Goal: Task Accomplishment & Management: Manage account settings

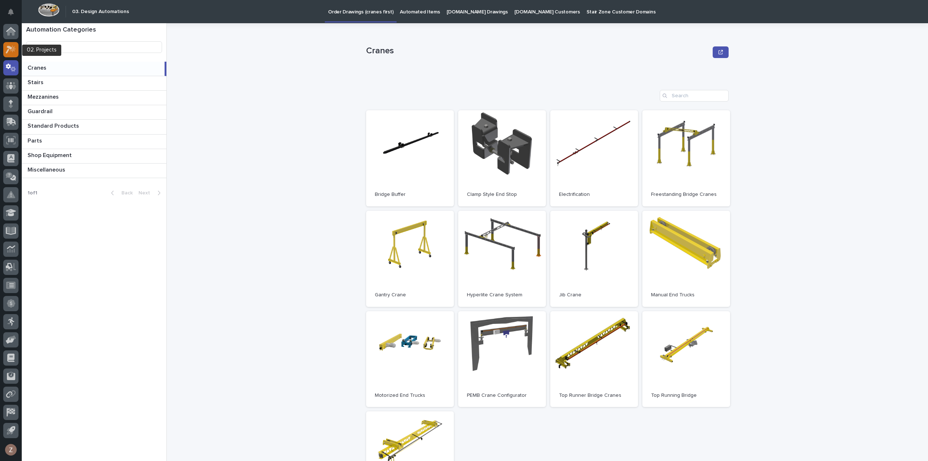
click at [12, 48] on icon at bounding box center [9, 50] width 7 height 8
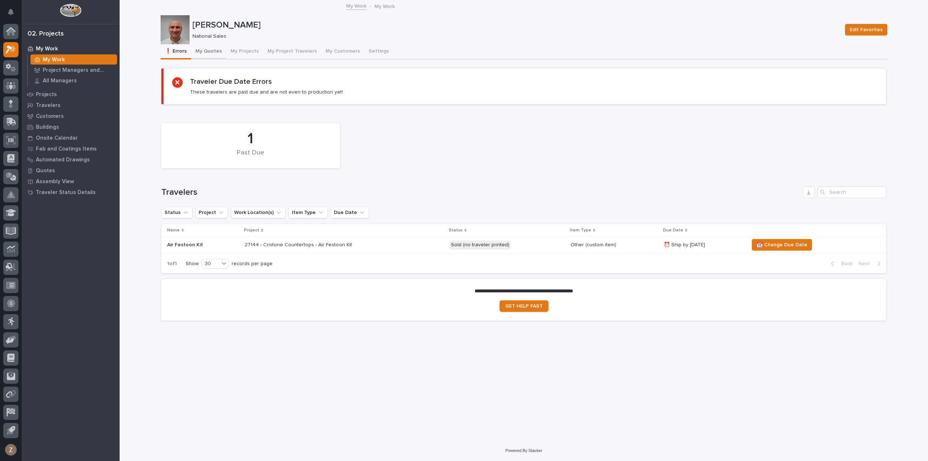
click at [215, 53] on button "My Quotes" at bounding box center [208, 51] width 35 height 15
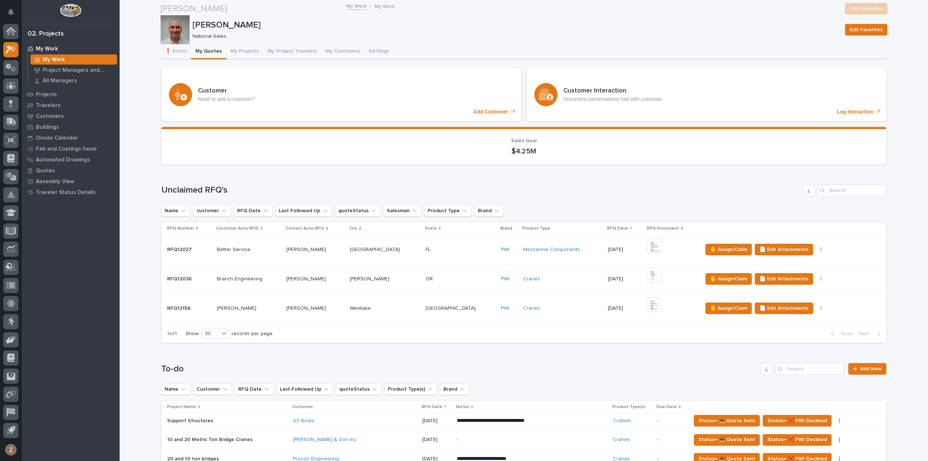
scroll to position [254, 0]
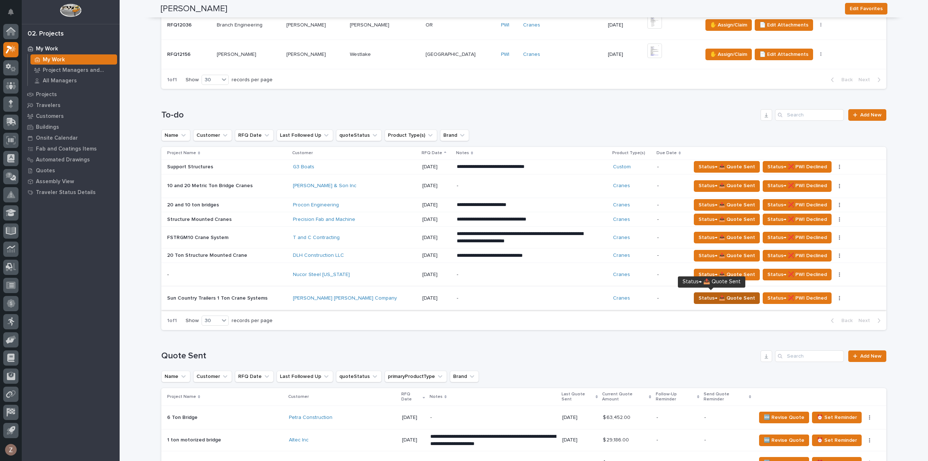
click at [708, 294] on span "Status→ 📤 Quote Sent" at bounding box center [727, 298] width 57 height 9
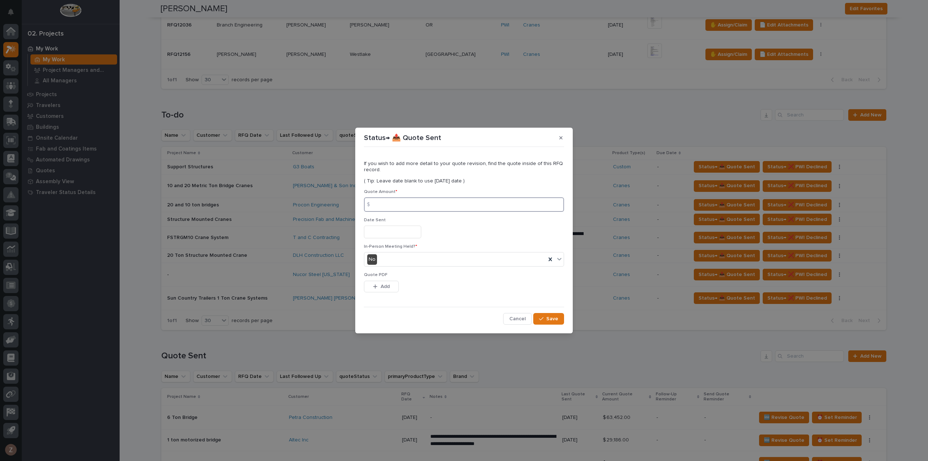
click at [413, 207] on input at bounding box center [464, 204] width 200 height 15
type input "98409"
click at [409, 235] on input "text" at bounding box center [392, 231] width 57 height 13
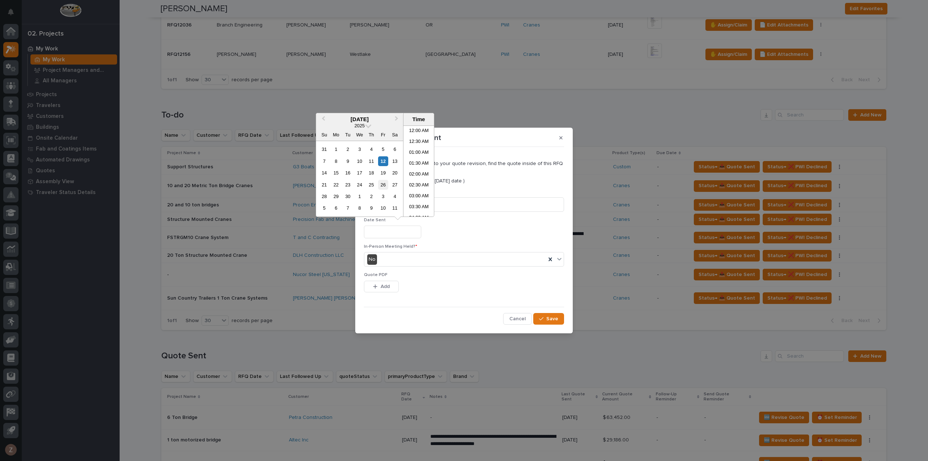
scroll to position [189, 0]
click at [415, 167] on li "10:30 AM" at bounding box center [418, 171] width 31 height 11
type input "**********"
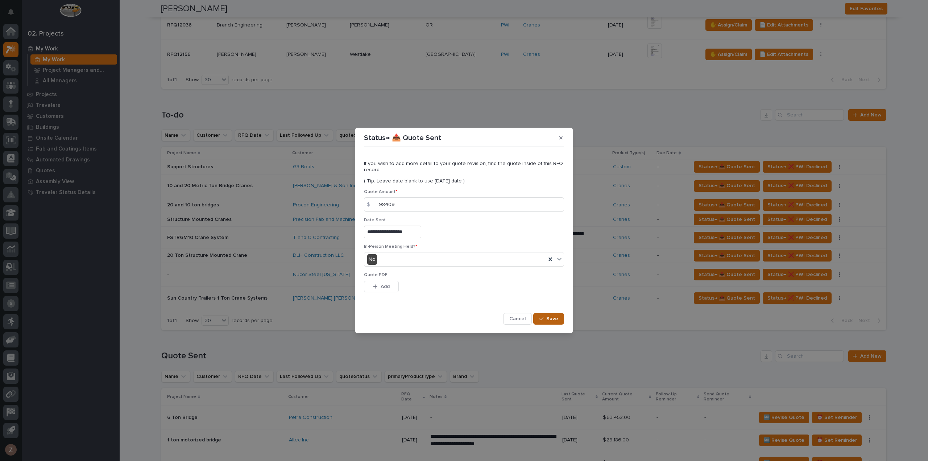
click at [549, 314] on button "Save" at bounding box center [548, 319] width 31 height 12
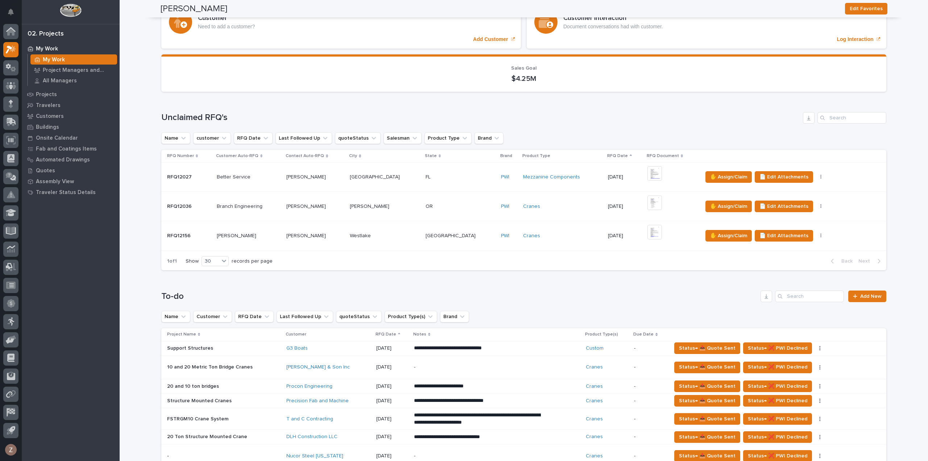
scroll to position [0, 0]
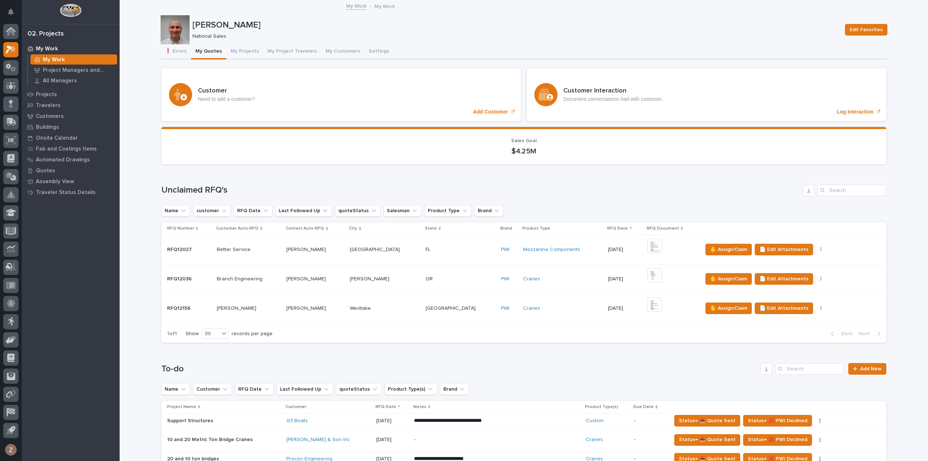
click at [239, 42] on div "[PERSON_NAME] National Sales Edit Favorites" at bounding box center [524, 29] width 727 height 29
click at [239, 49] on button "My Projects" at bounding box center [244, 51] width 37 height 15
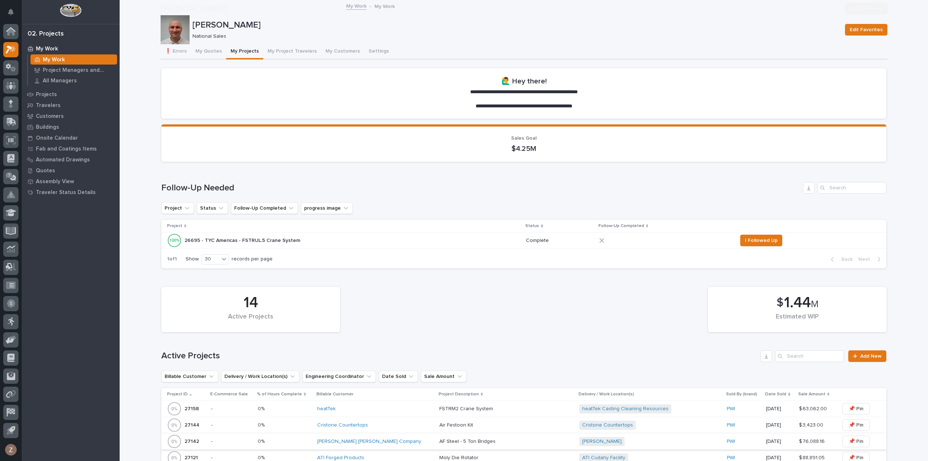
scroll to position [218, 0]
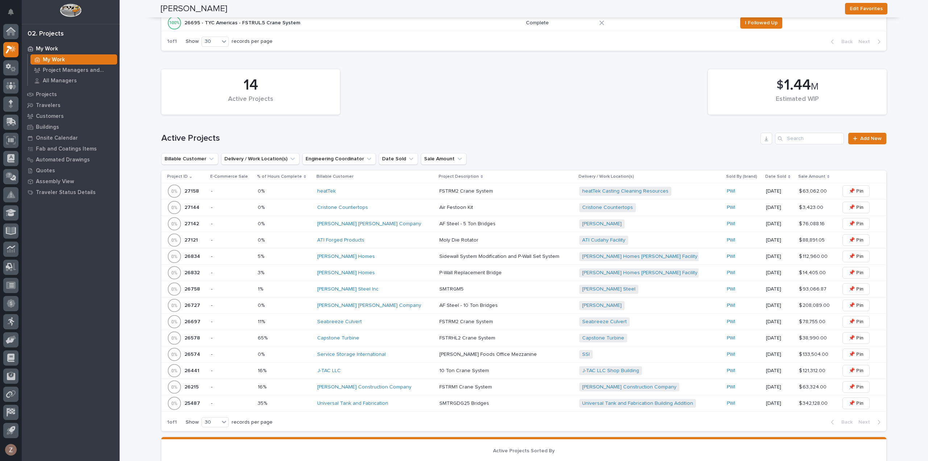
click at [661, 214] on div "Cristone Countertops + 0" at bounding box center [650, 207] width 142 height 15
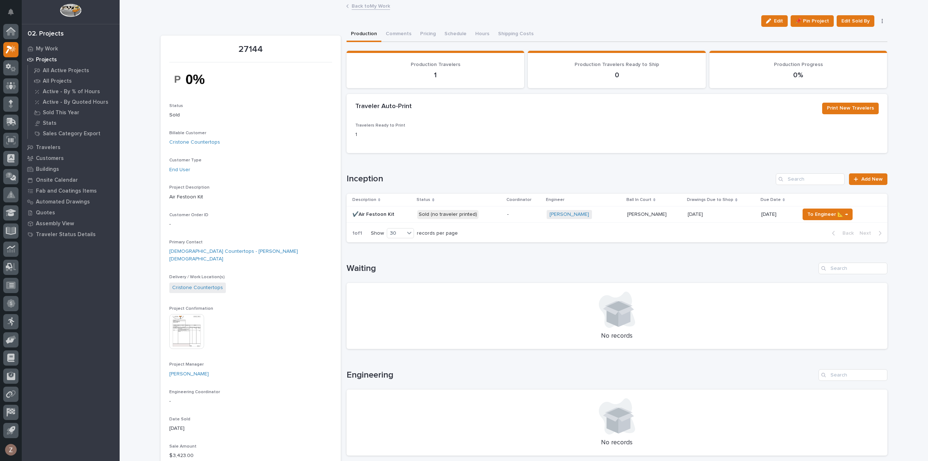
scroll to position [36, 0]
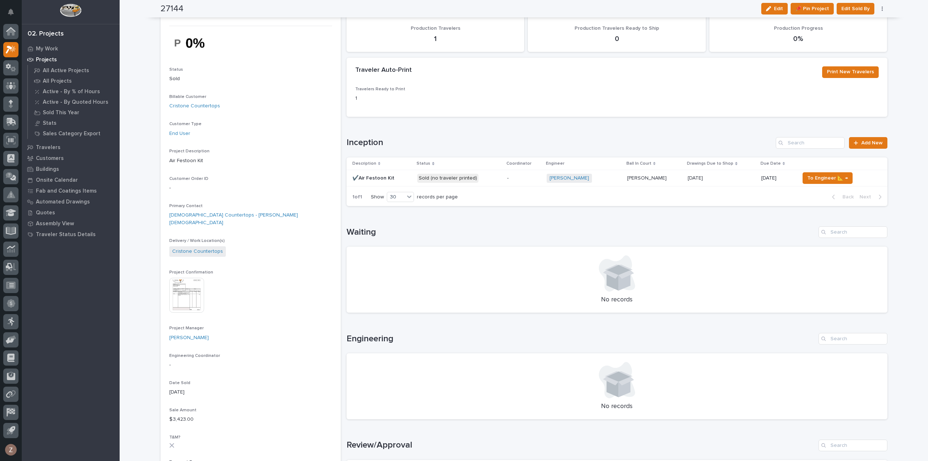
click at [728, 177] on p at bounding box center [722, 178] width 68 height 6
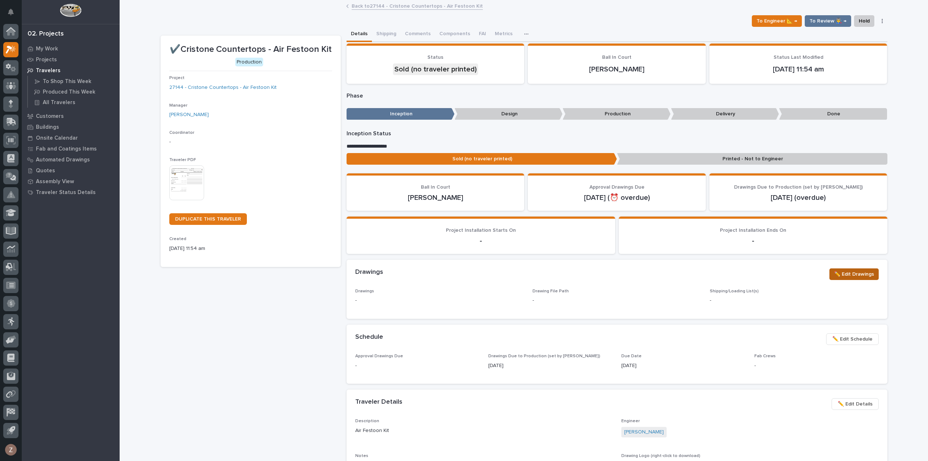
click at [856, 270] on span "✏️ Edit Drawings" at bounding box center [854, 274] width 40 height 9
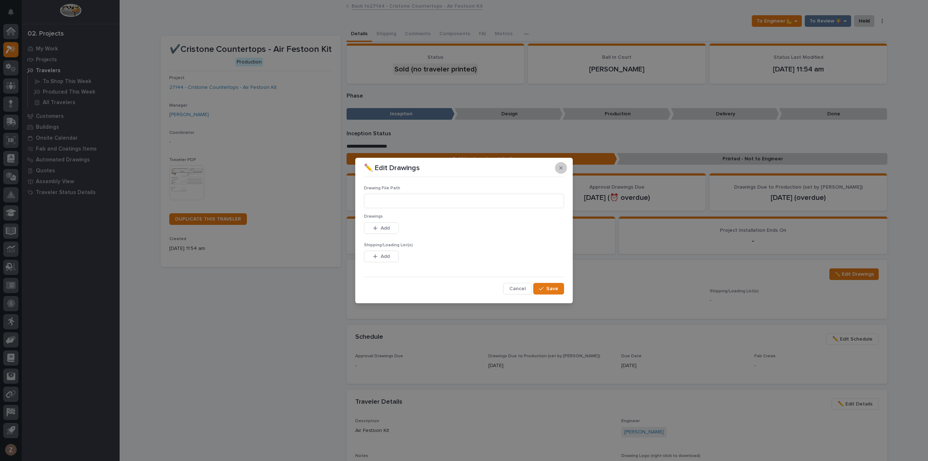
click at [563, 166] on button "button" at bounding box center [561, 168] width 12 height 12
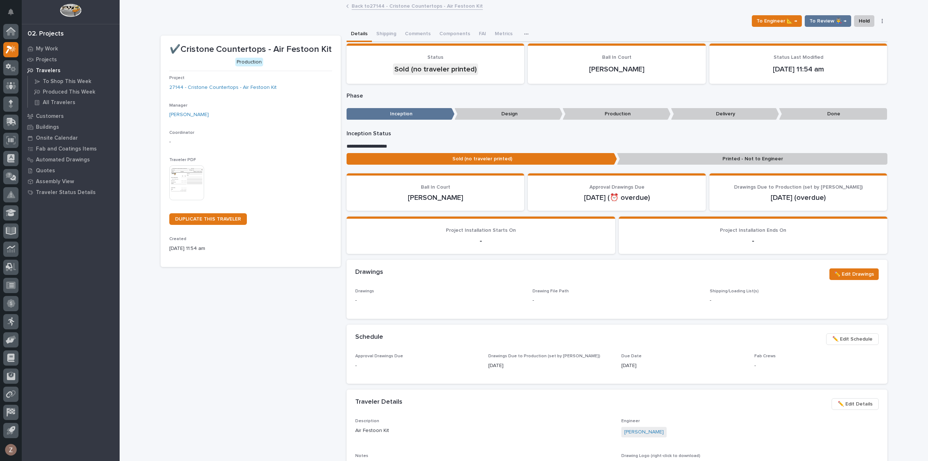
click at [844, 342] on span "✏️ Edit Schedule" at bounding box center [852, 339] width 40 height 9
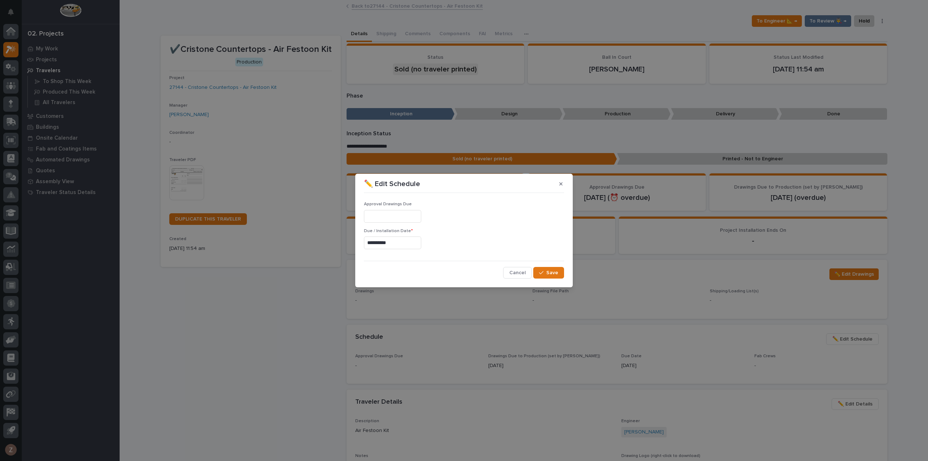
click at [406, 241] on input "**********" at bounding box center [392, 242] width 57 height 13
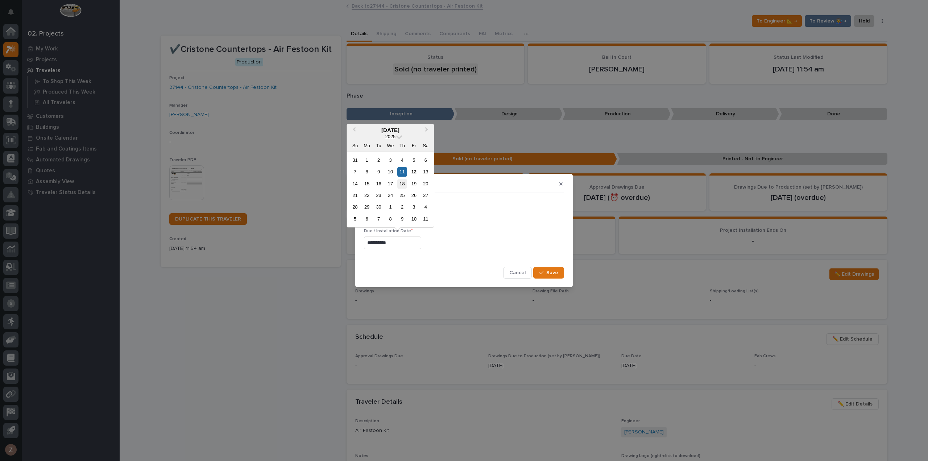
click at [402, 184] on div "18" at bounding box center [402, 184] width 10 height 10
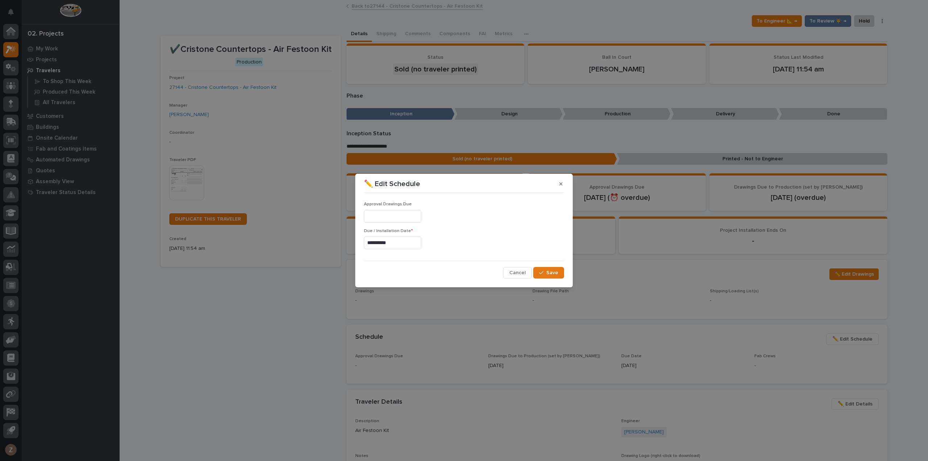
type input "**********"
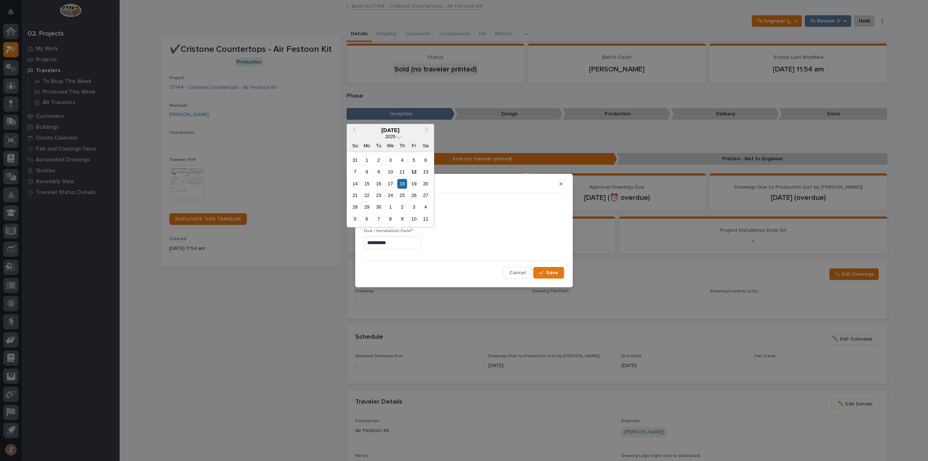
click at [397, 243] on input "**********" at bounding box center [392, 242] width 57 height 13
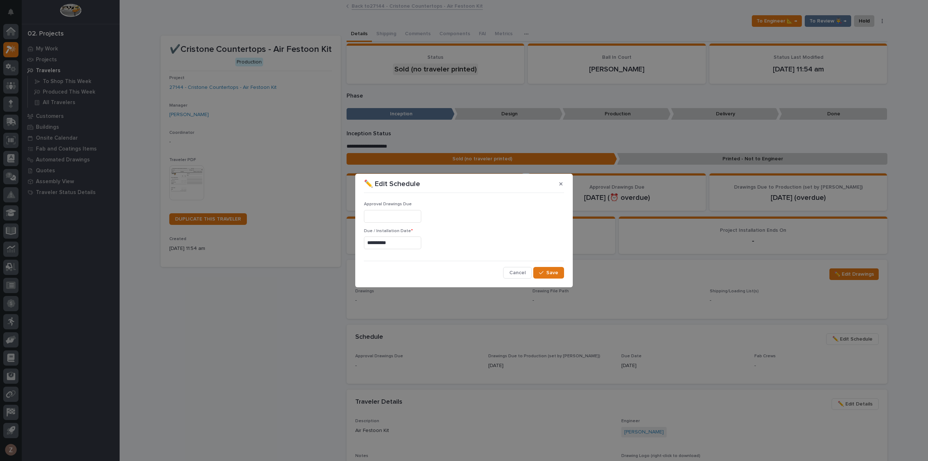
click at [479, 269] on div "Cancel Save" at bounding box center [464, 273] width 200 height 12
click at [550, 273] on span "Save" at bounding box center [552, 272] width 12 height 7
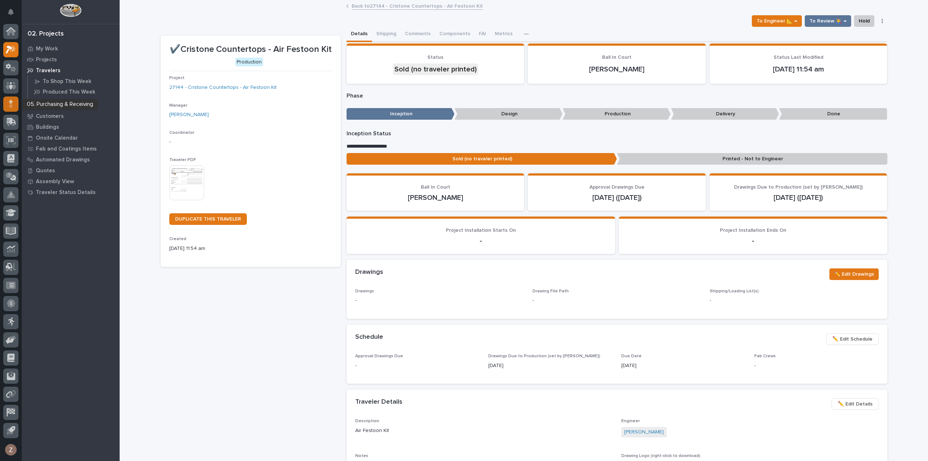
click at [12, 104] on icon at bounding box center [11, 104] width 4 height 8
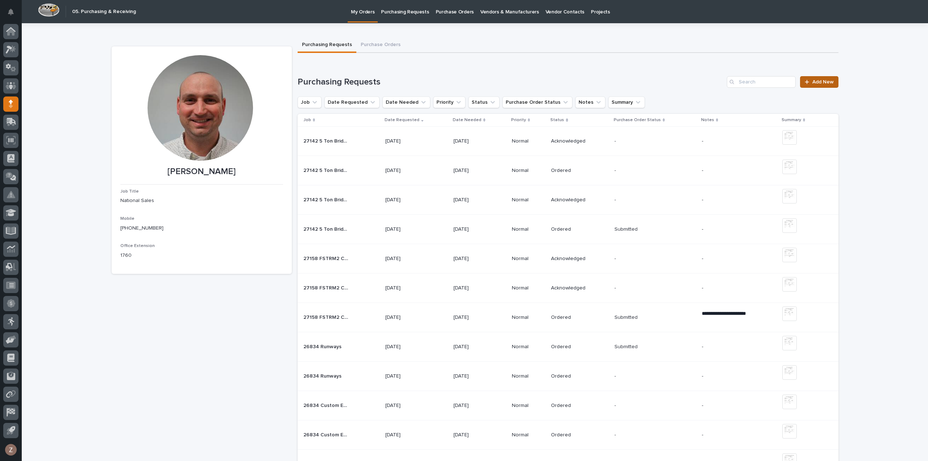
click at [815, 81] on span "Add New" at bounding box center [822, 81] width 21 height 5
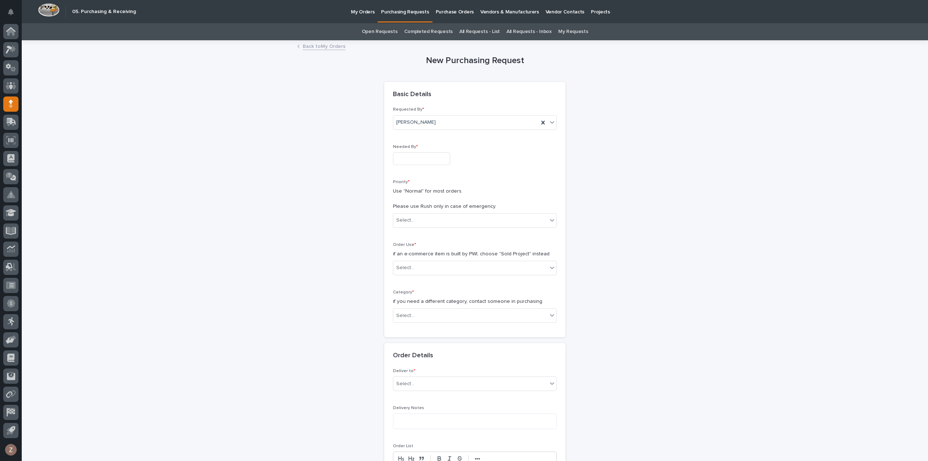
click at [405, 159] on input "text" at bounding box center [421, 158] width 57 height 13
click at [403, 97] on div "16" at bounding box center [405, 99] width 10 height 10
type input "**********"
drag, startPoint x: 410, startPoint y: 219, endPoint x: 414, endPoint y: 232, distance: 12.8
click at [411, 219] on div "Select..." at bounding box center [470, 220] width 154 height 12
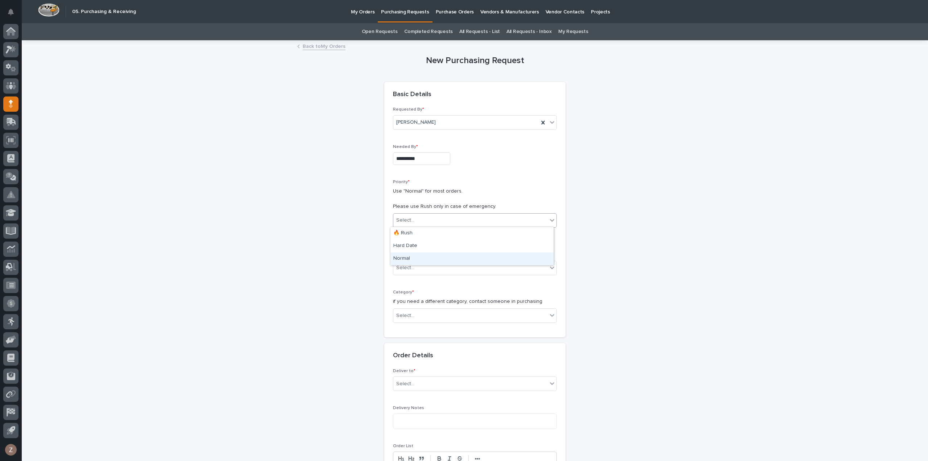
click at [426, 259] on div "Normal" at bounding box center [471, 258] width 163 height 13
click at [425, 269] on div "Select..." at bounding box center [470, 268] width 154 height 12
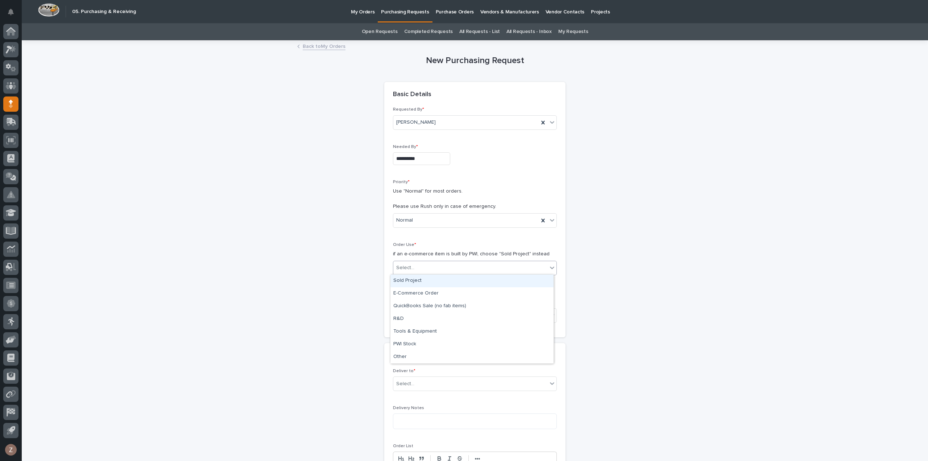
click at [427, 282] on div "Sold Project" at bounding box center [471, 280] width 163 height 13
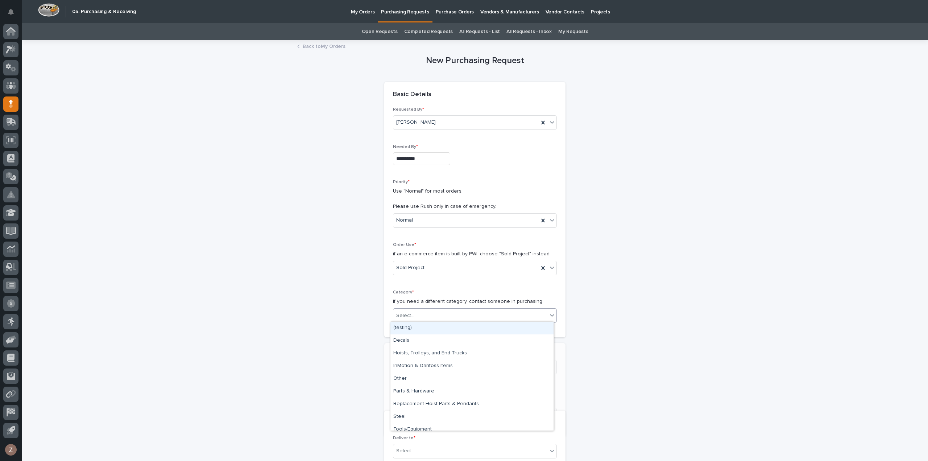
click at [424, 319] on div "Select..." at bounding box center [470, 316] width 154 height 12
click at [436, 389] on div "Parts & Hardware" at bounding box center [471, 391] width 163 height 13
click at [413, 374] on div "Project * Select..." at bounding box center [475, 366] width 164 height 28
click at [430, 374] on div "Project * Select..." at bounding box center [475, 366] width 164 height 28
click at [431, 377] on div "Project * Select..." at bounding box center [475, 366] width 164 height 28
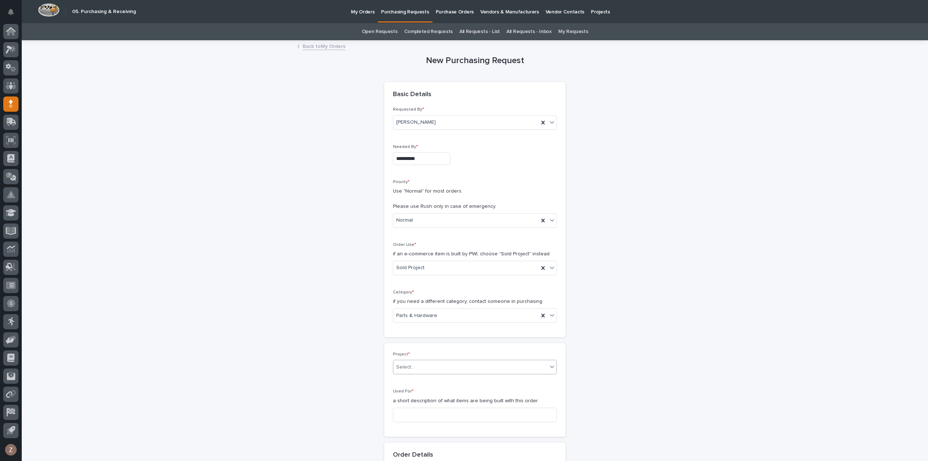
click at [439, 365] on div "Select..." at bounding box center [470, 367] width 154 height 12
type input "*****"
click at [433, 378] on div "27144 - Cristone Countertops - Air Festoon Kit" at bounding box center [471, 379] width 163 height 13
click at [417, 415] on input at bounding box center [475, 414] width 164 height 15
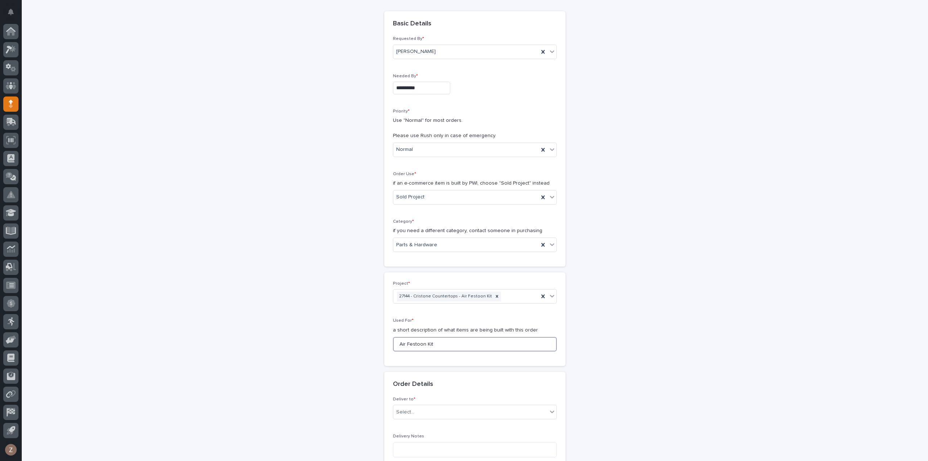
scroll to position [145, 0]
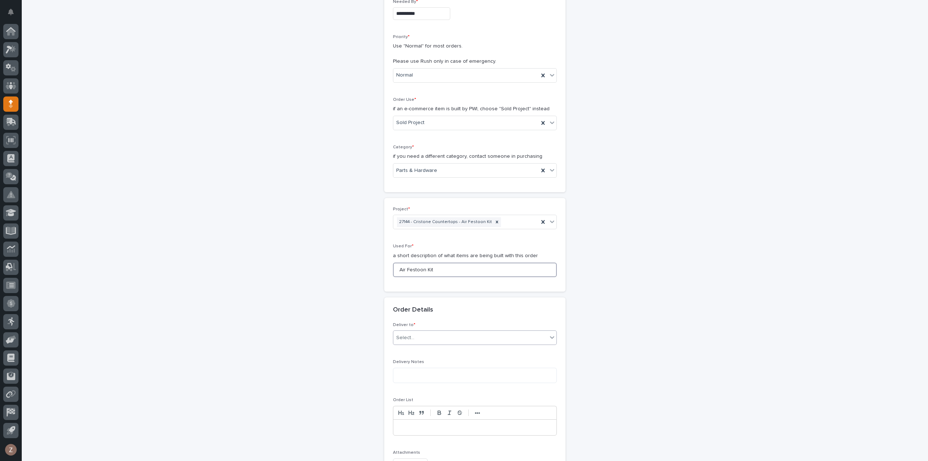
type input "Air Festoon Kit"
click at [423, 341] on div "Select..." at bounding box center [470, 338] width 154 height 12
click at [415, 348] on div "PWI" at bounding box center [471, 350] width 163 height 13
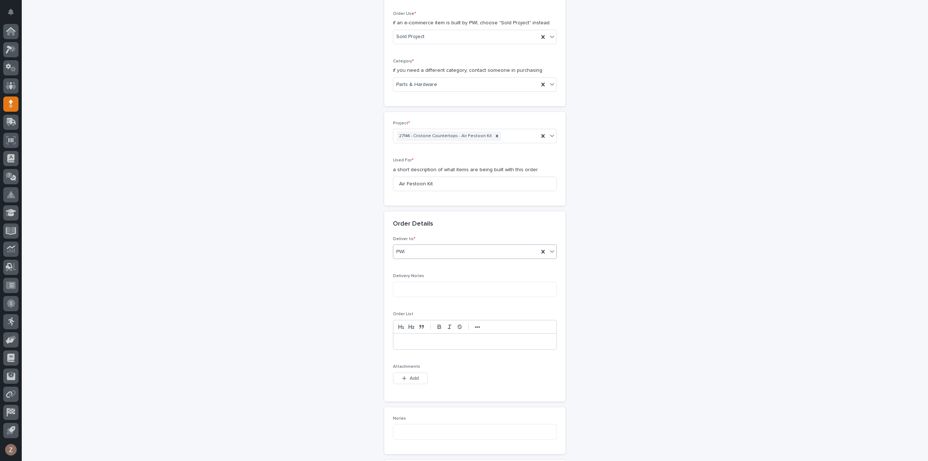
scroll to position [254, 0]
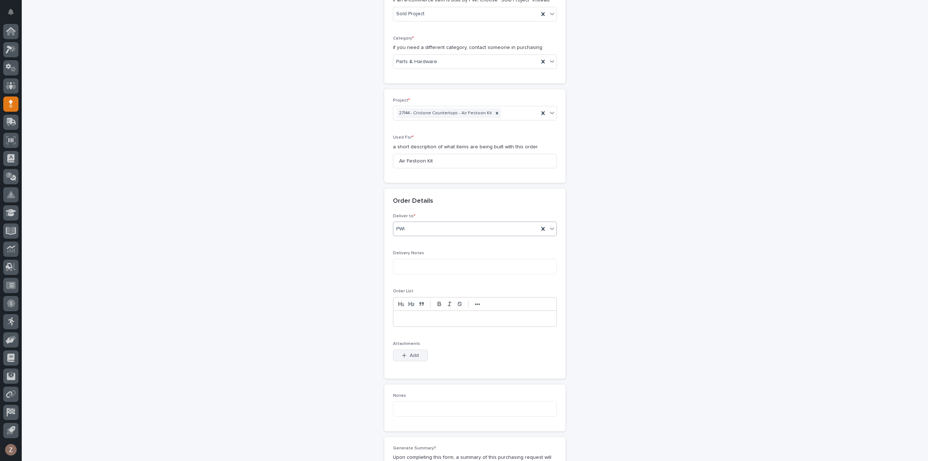
click at [398, 356] on button "Add" at bounding box center [410, 355] width 35 height 12
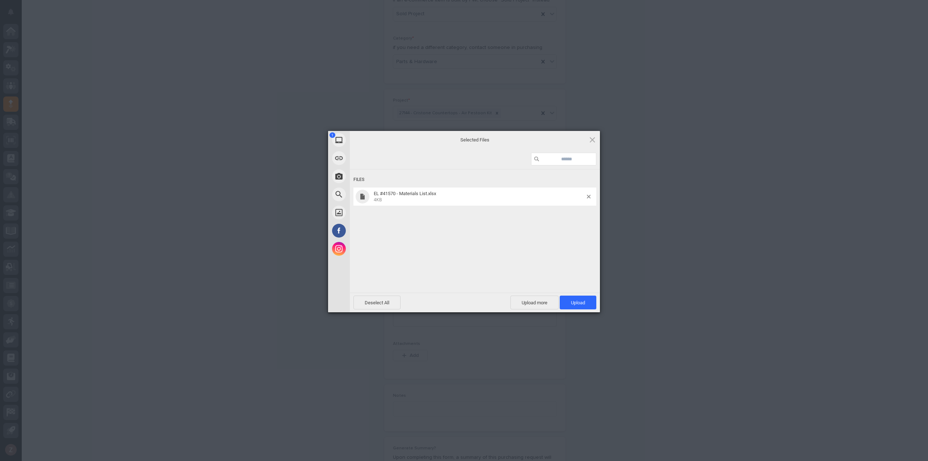
click at [574, 310] on div "Deselect All Upload more Upload 1" at bounding box center [475, 303] width 250 height 20
click at [582, 301] on span "Upload 1" at bounding box center [578, 302] width 14 height 5
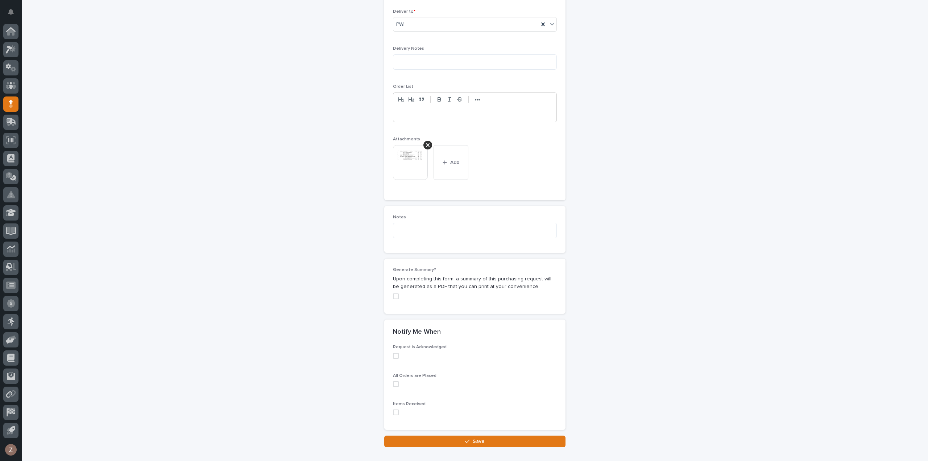
scroll to position [499, 0]
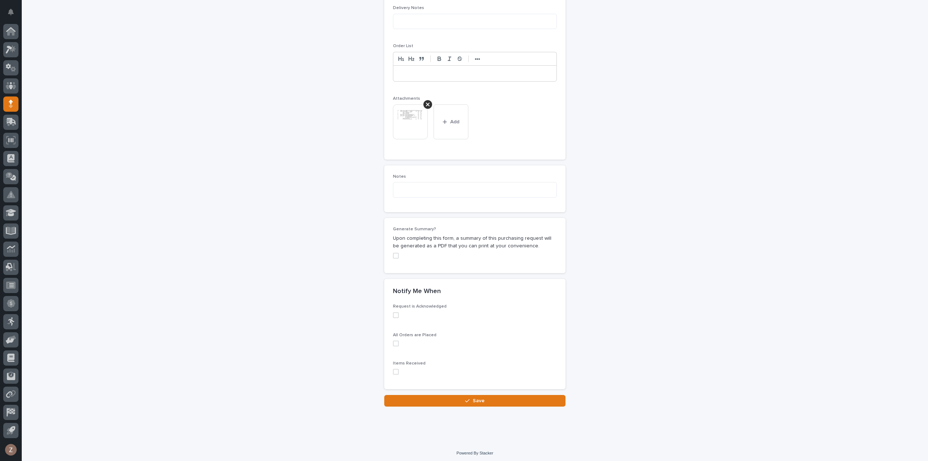
drag, startPoint x: 471, startPoint y: 399, endPoint x: 603, endPoint y: 400, distance: 132.0
click at [473, 399] on span "Save" at bounding box center [479, 400] width 12 height 7
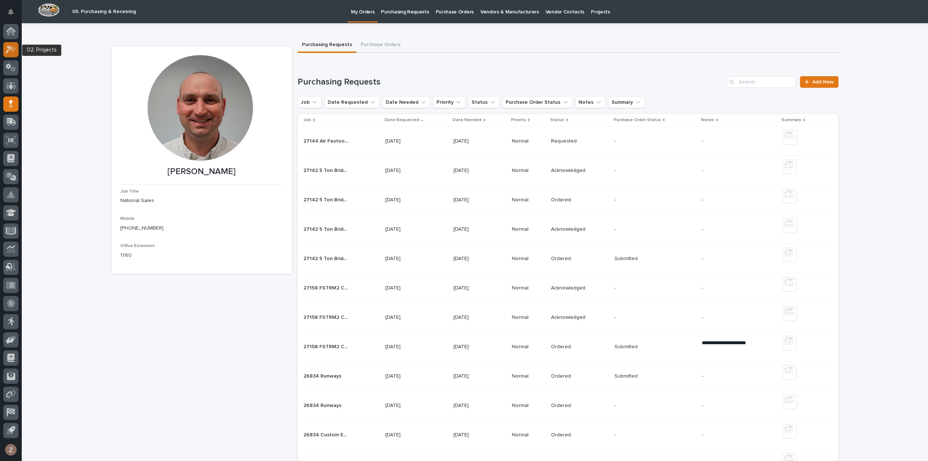
click at [17, 48] on div at bounding box center [10, 49] width 15 height 15
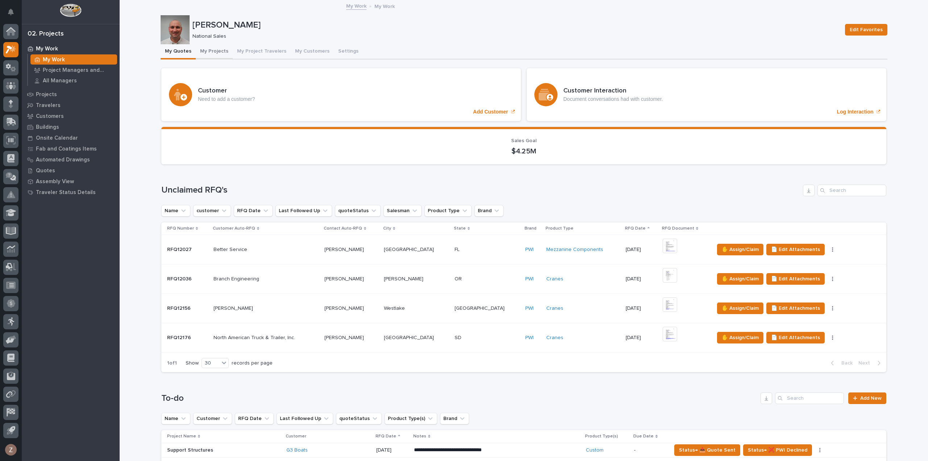
click at [212, 50] on button "My Projects" at bounding box center [214, 51] width 37 height 15
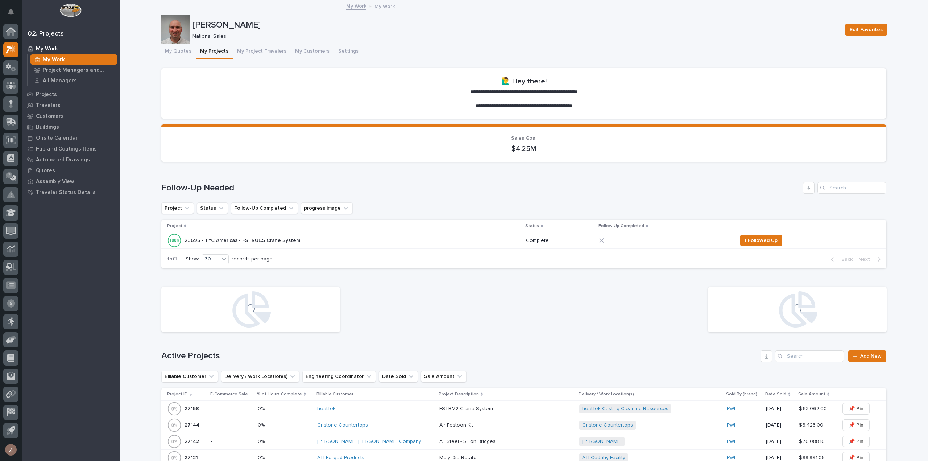
drag, startPoint x: 318, startPoint y: 215, endPoint x: 604, endPoint y: 181, distance: 287.4
click at [700, 176] on div "Loading... Saving… Follow-Up Needed Project Status Follow-Up Completed progress…" at bounding box center [523, 220] width 725 height 107
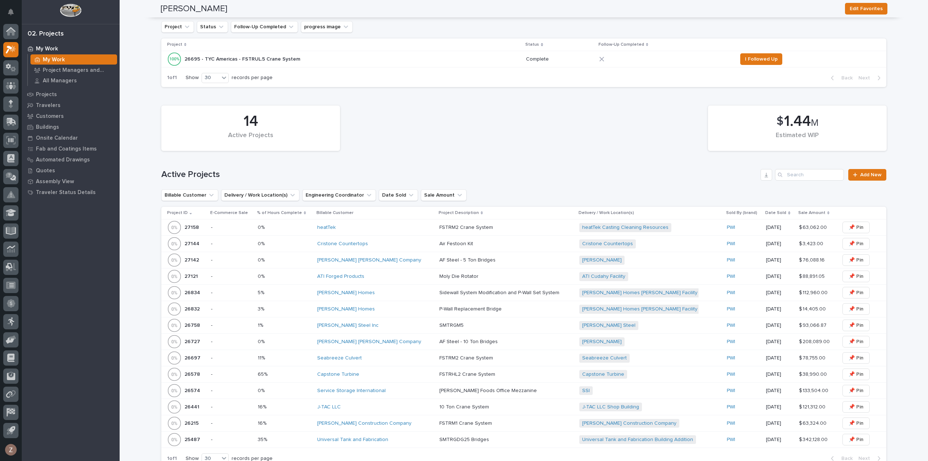
click at [490, 241] on p at bounding box center [502, 244] width 127 height 6
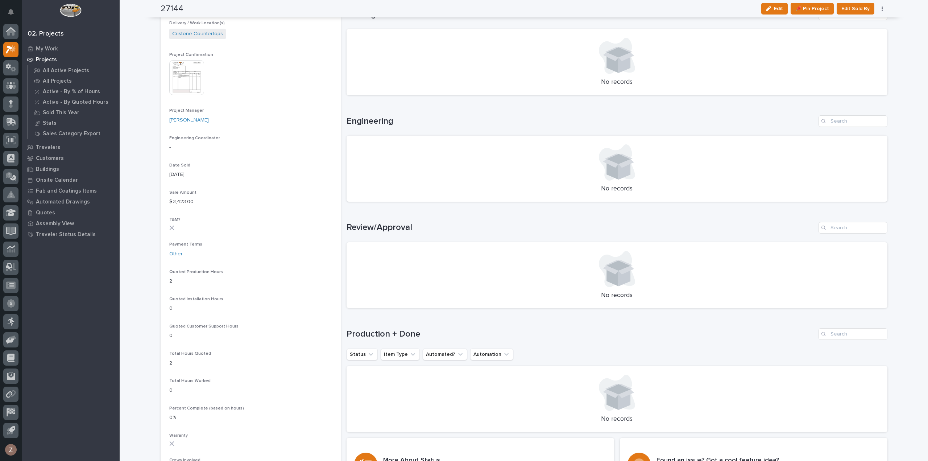
scroll to position [36, 0]
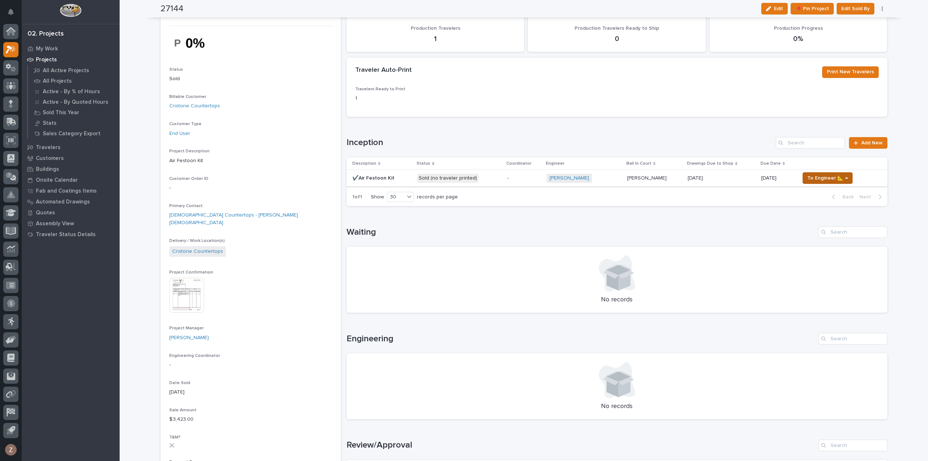
click at [828, 177] on span "To Engineer 📐 →" at bounding box center [827, 178] width 41 height 9
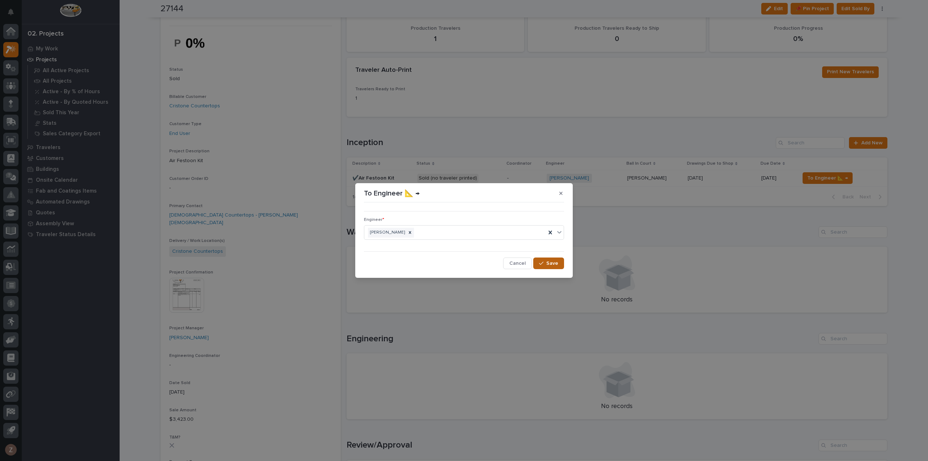
click at [551, 266] on span "Save" at bounding box center [552, 263] width 12 height 7
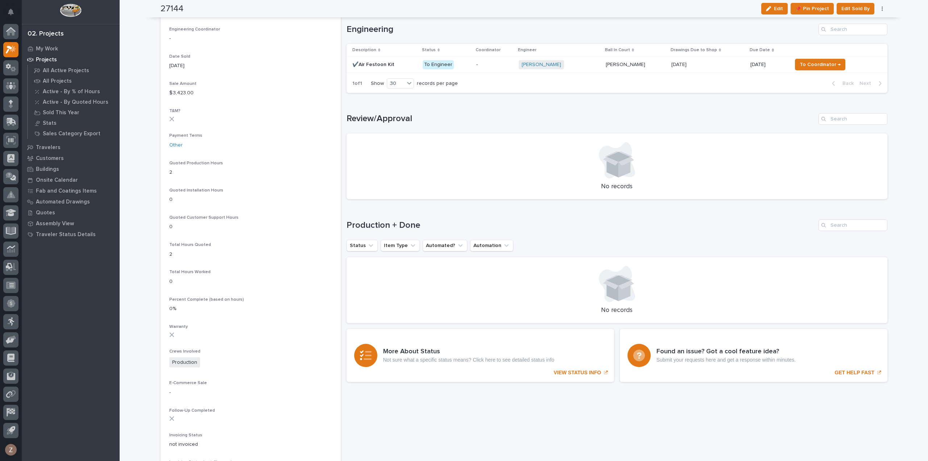
scroll to position [218, 0]
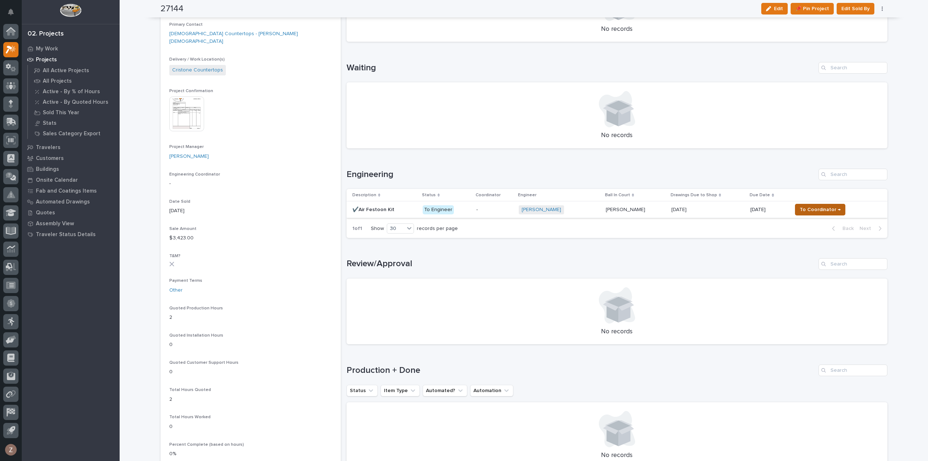
click at [821, 208] on span "To Coordinator →" at bounding box center [820, 209] width 41 height 9
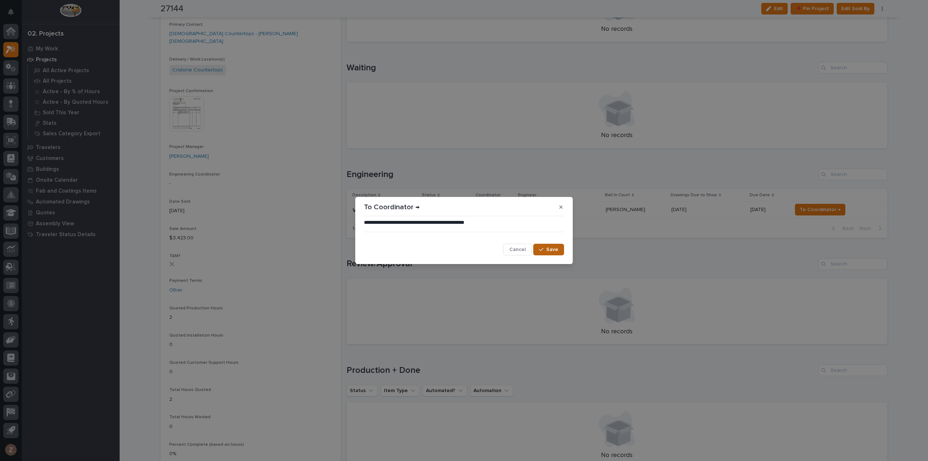
click at [555, 246] on span "Save" at bounding box center [552, 249] width 12 height 7
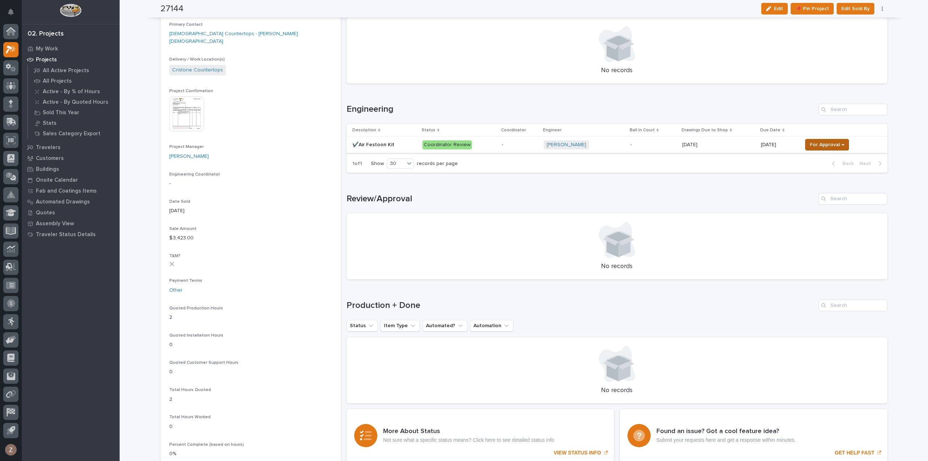
click at [827, 147] on span "For Approval →" at bounding box center [827, 144] width 34 height 9
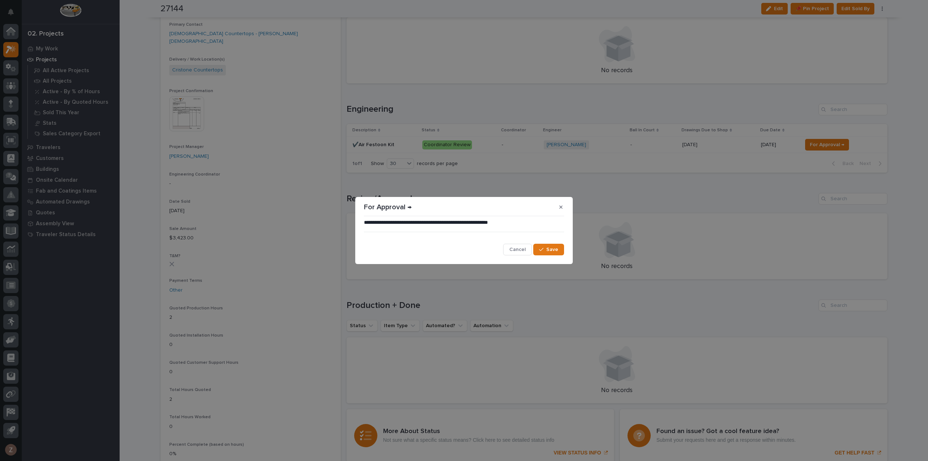
click at [546, 259] on section "**********" at bounding box center [464, 230] width 218 height 67
click at [551, 254] on button "Save" at bounding box center [548, 250] width 31 height 12
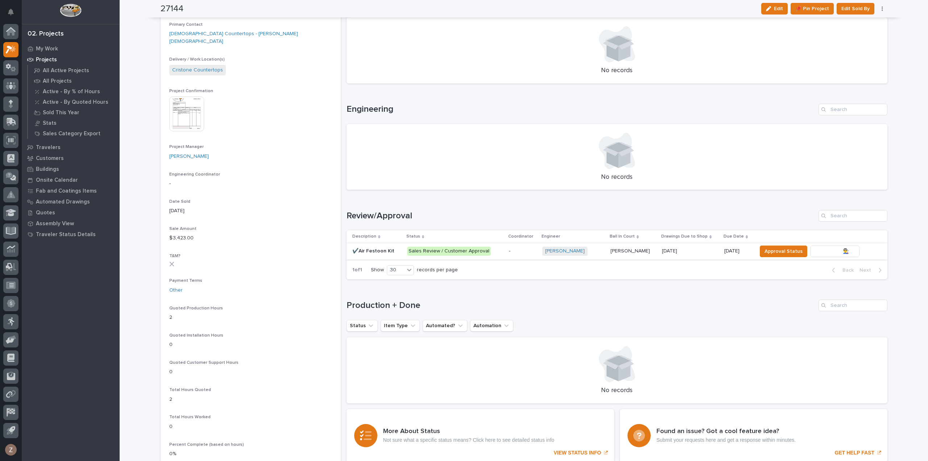
click at [838, 252] on span "To Review 👨‍🏭 →" at bounding box center [834, 251] width 37 height 9
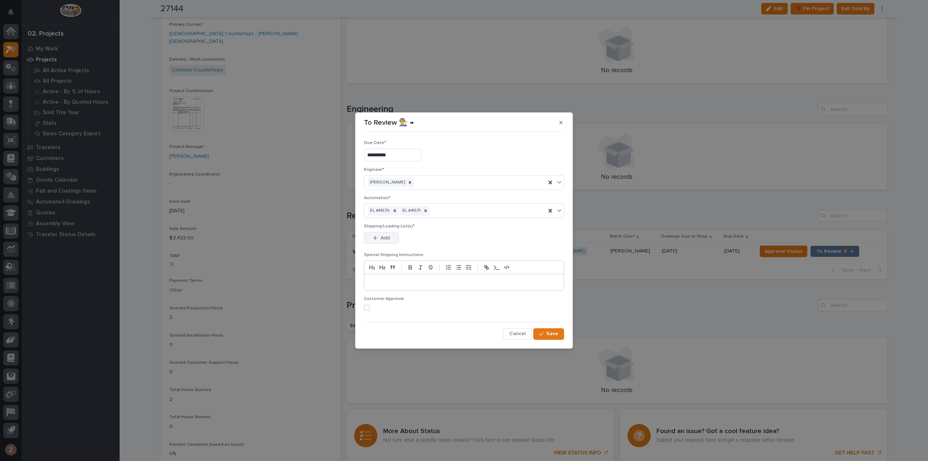
click at [390, 237] on button "Add" at bounding box center [381, 238] width 35 height 12
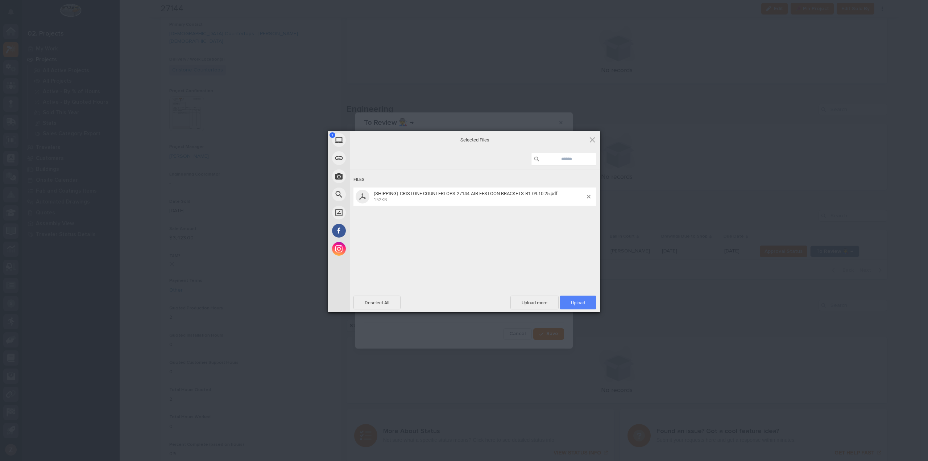
click at [576, 298] on span "Upload 1" at bounding box center [578, 302] width 37 height 14
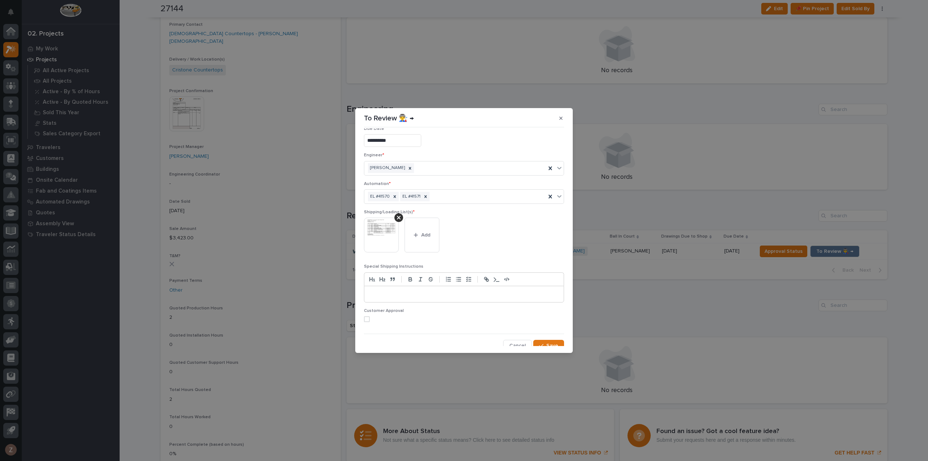
scroll to position [14, 0]
drag, startPoint x: 546, startPoint y: 343, endPoint x: 567, endPoint y: 338, distance: 21.6
click at [546, 343] on button "Save" at bounding box center [548, 341] width 31 height 12
